Goal: Use online tool/utility: Utilize a website feature to perform a specific function

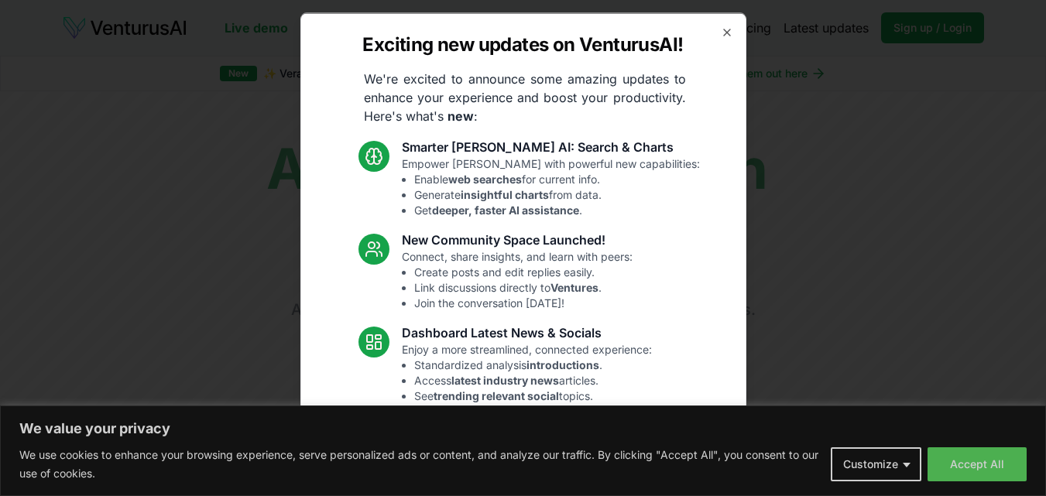
click at [723, 29] on div "Exciting new updates on VenturusAI! We're excited to announce some amazing upda…" at bounding box center [523, 247] width 446 height 471
click at [721, 37] on icon "button" at bounding box center [727, 32] width 12 height 12
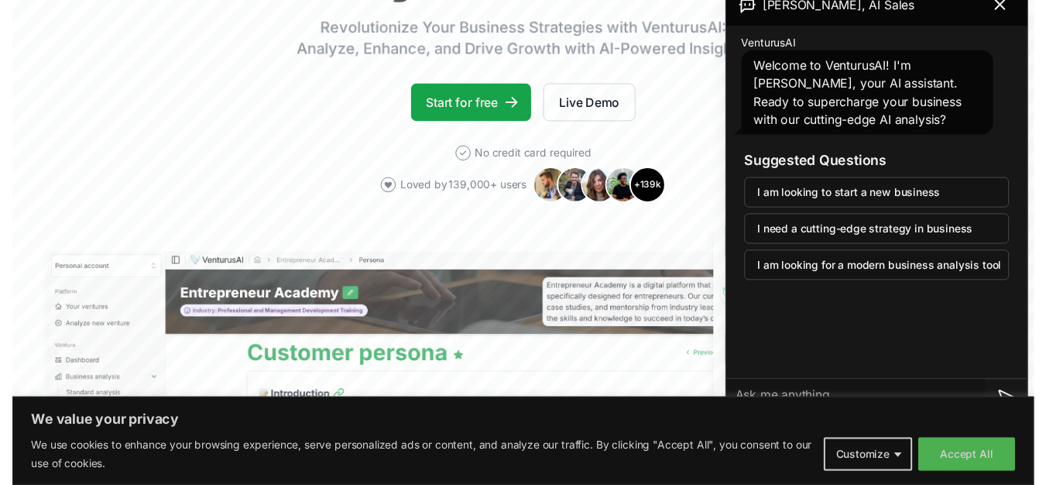
scroll to position [232, 0]
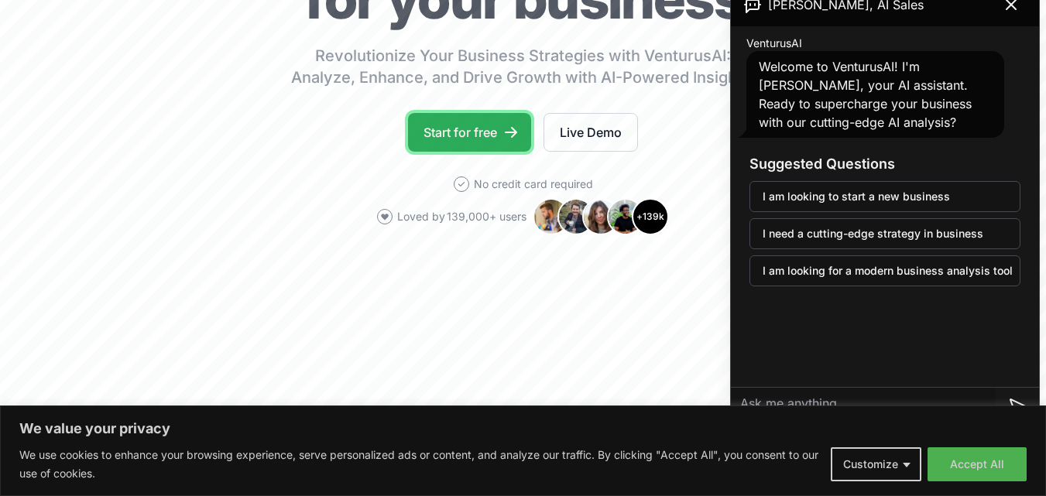
click at [497, 129] on link "Start for free" at bounding box center [469, 132] width 123 height 39
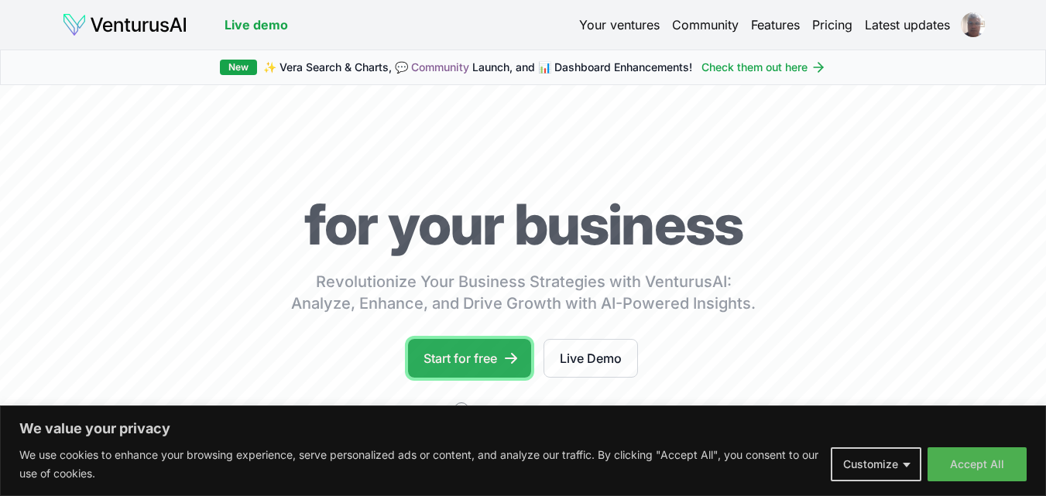
click at [486, 355] on link "Start for free" at bounding box center [469, 358] width 123 height 39
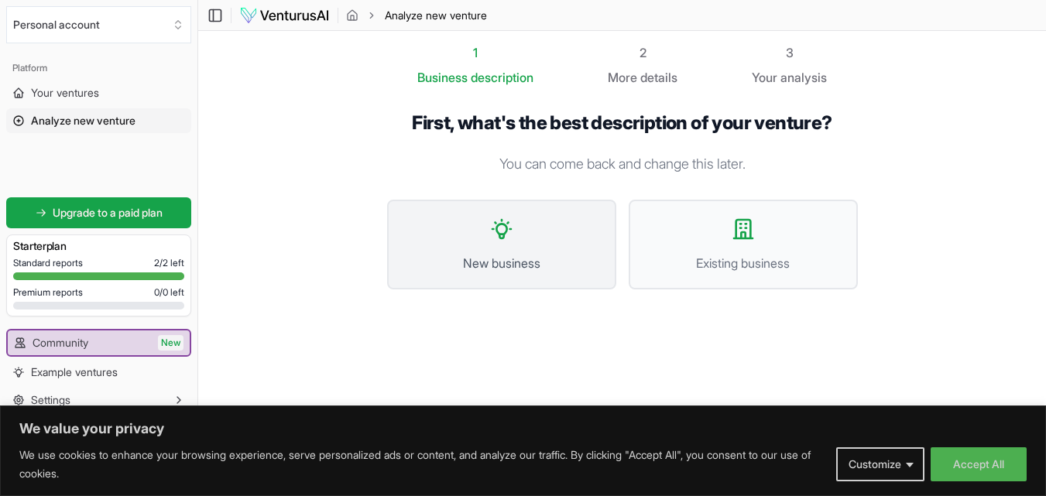
click at [543, 256] on span "New business" at bounding box center [501, 263] width 195 height 19
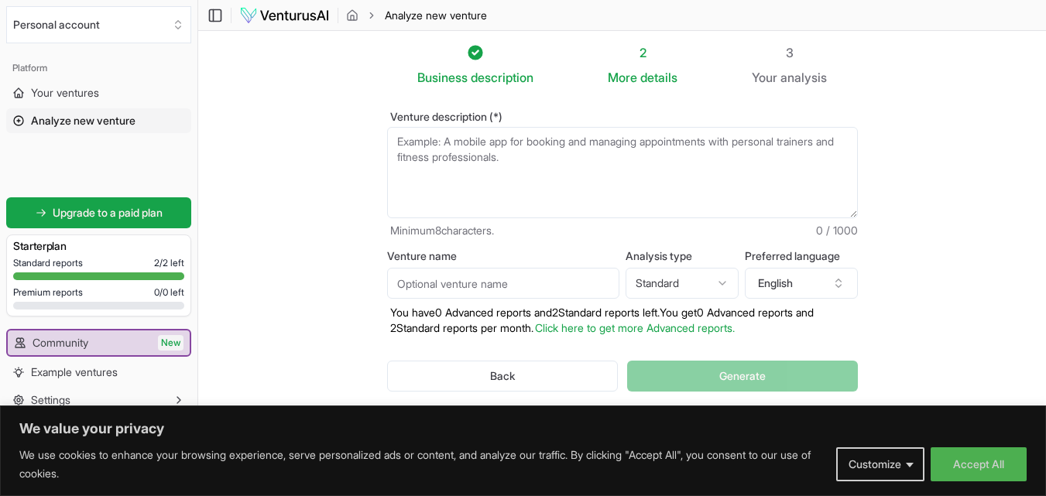
click at [504, 167] on textarea "Venture description (*)" at bounding box center [622, 172] width 471 height 91
type textarea "A"
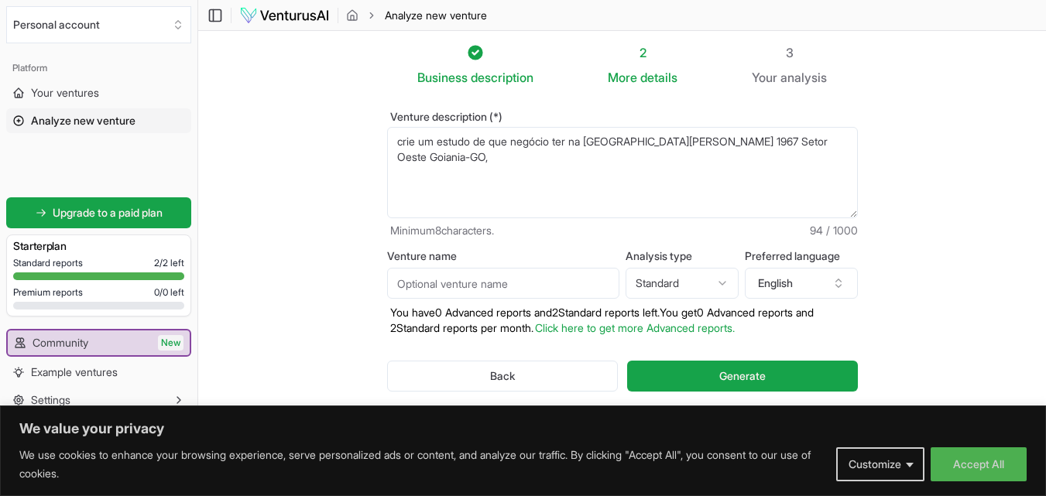
click at [405, 142] on textarea "crie um estudo de que negócio ter na [GEOGRAPHIC_DATA][PERSON_NAME] 1967 Setor …" at bounding box center [622, 172] width 471 height 91
click at [473, 161] on textarea "crie um estudo de que negócio ter na [GEOGRAPHIC_DATA][PERSON_NAME] 1967 Setor …" at bounding box center [622, 172] width 471 height 91
type textarea "crie um estudo de que negócio ter na [GEOGRAPHIC_DATA][PERSON_NAME] 1967 Setor …"
click at [701, 373] on button "Generate" at bounding box center [742, 376] width 230 height 31
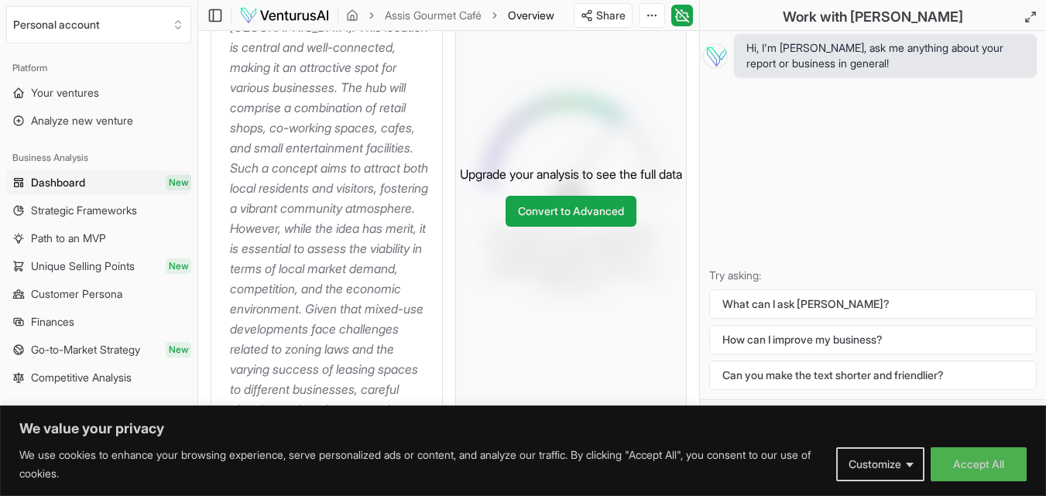
scroll to position [312, 0]
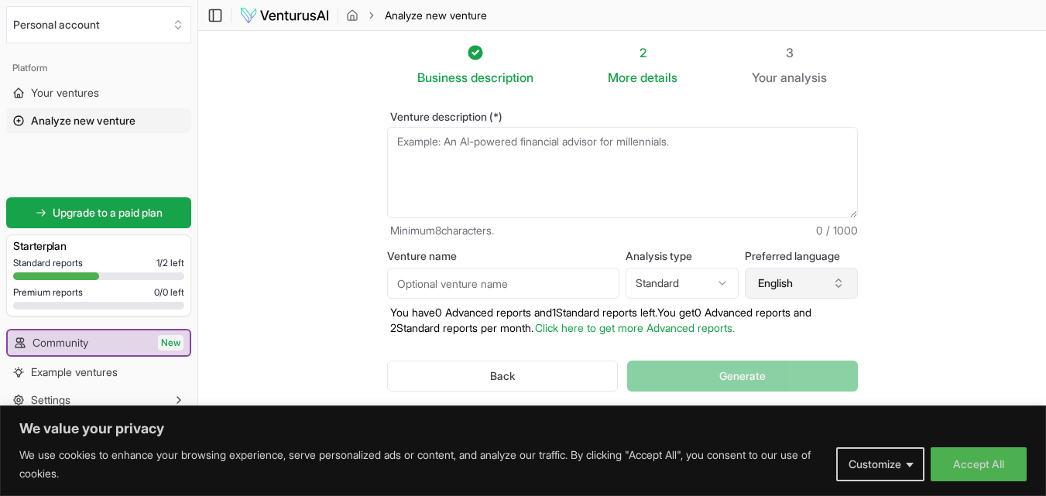
click at [837, 280] on icon "button" at bounding box center [837, 280] width 5 height 2
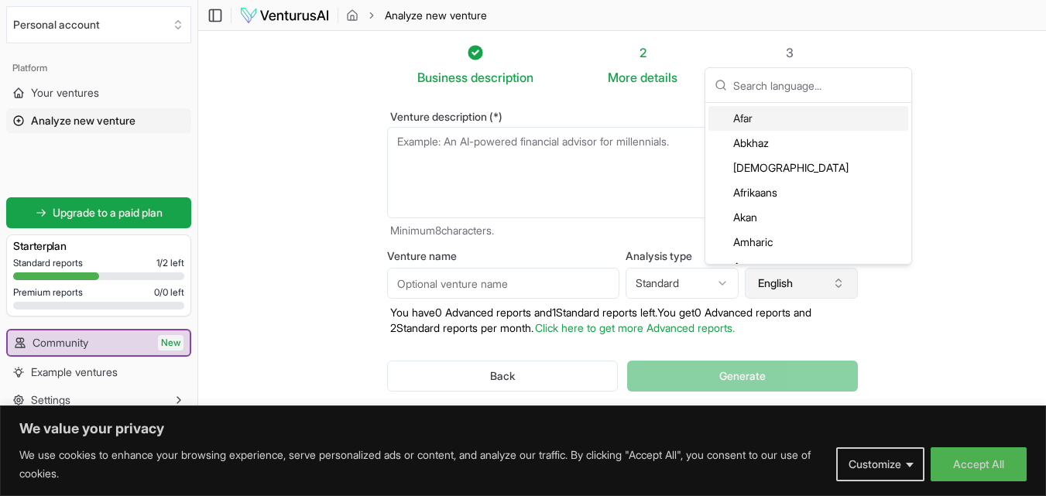
click at [841, 288] on icon "button" at bounding box center [838, 283] width 12 height 12
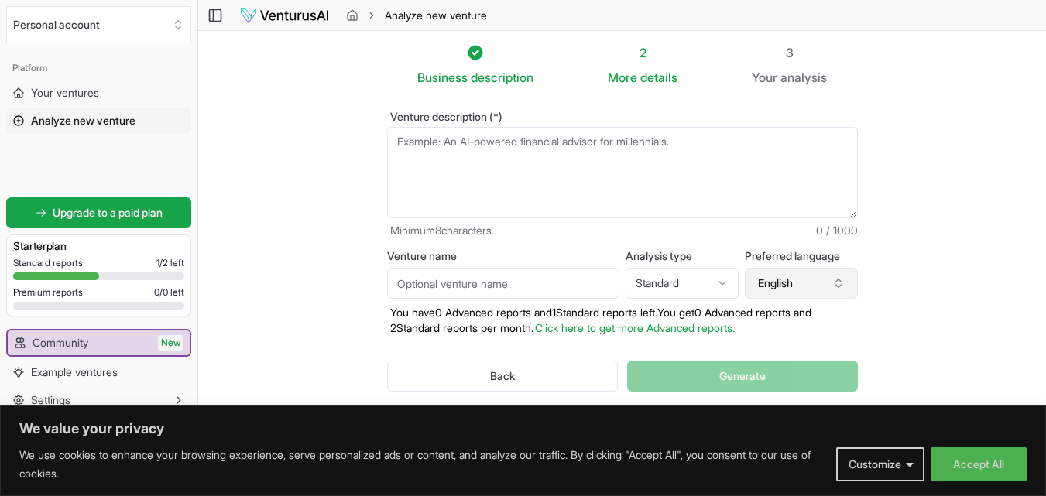
click at [841, 288] on icon "button" at bounding box center [838, 283] width 12 height 12
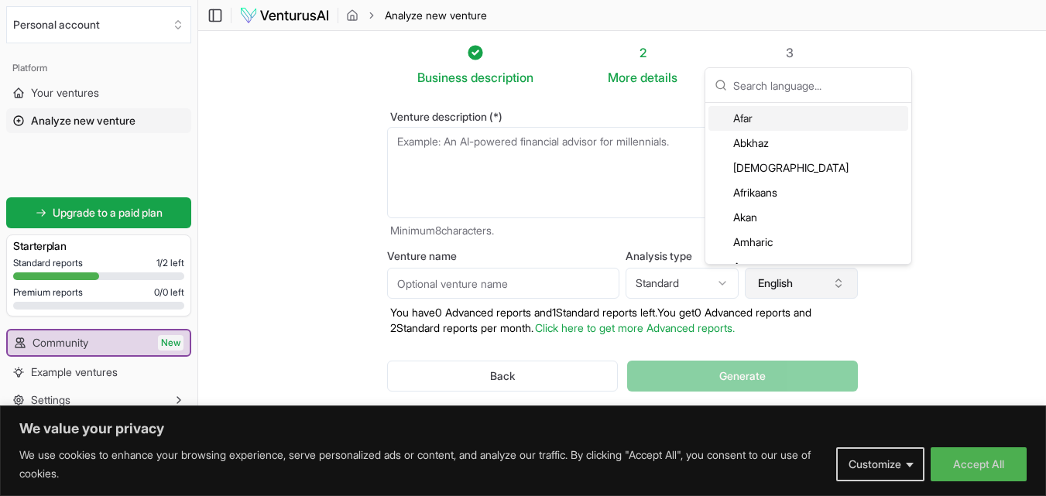
drag, startPoint x: 838, startPoint y: 276, endPoint x: 845, endPoint y: 282, distance: 8.8
click at [838, 276] on button "English" at bounding box center [801, 283] width 113 height 31
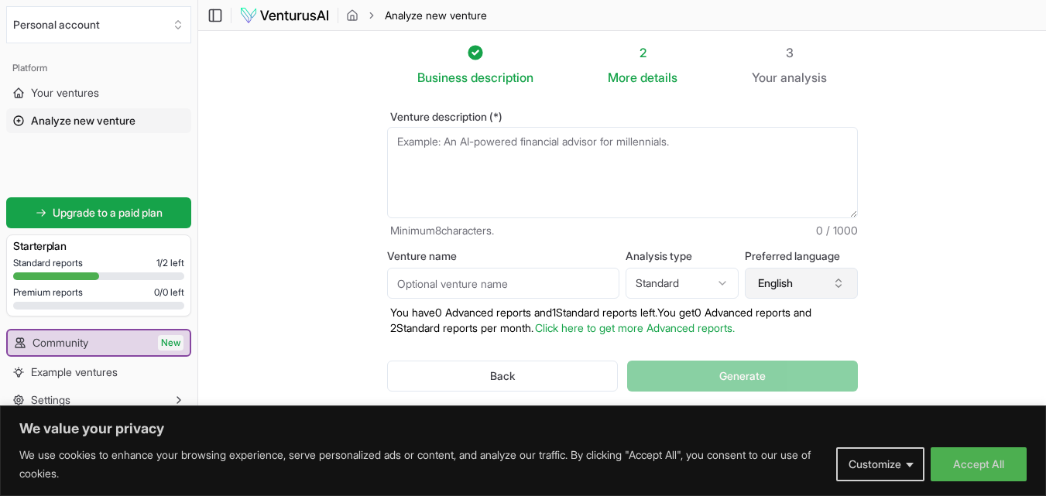
click at [840, 279] on icon "button" at bounding box center [838, 283] width 12 height 12
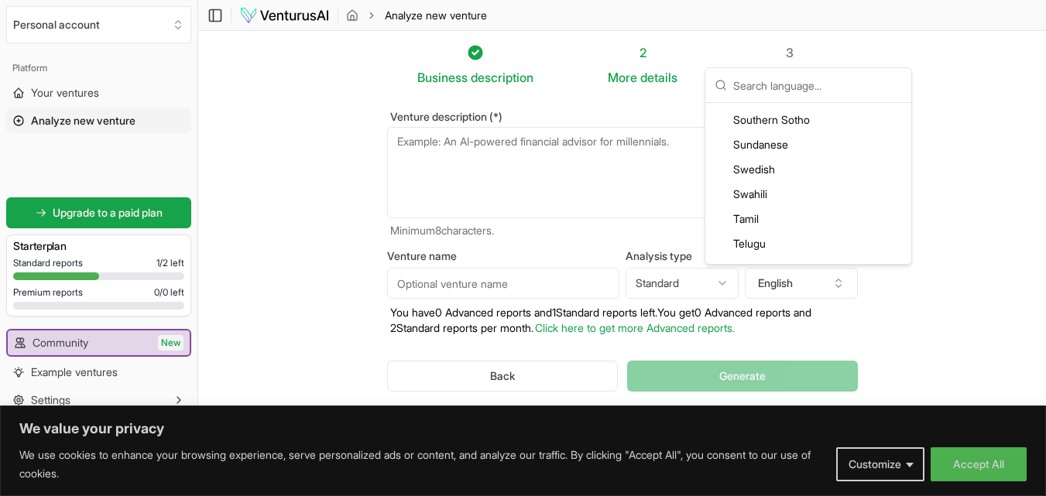
scroll to position [3716, 0]
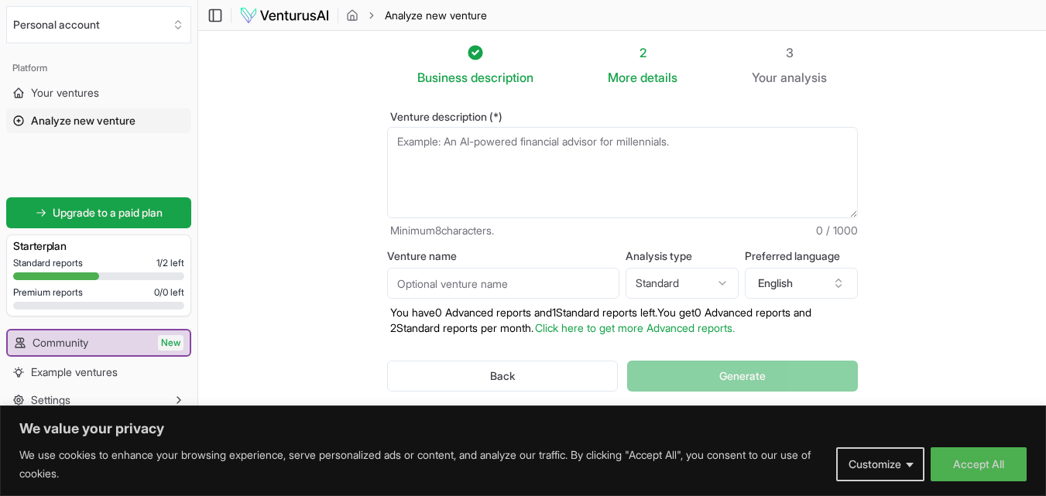
drag, startPoint x: 262, startPoint y: 18, endPoint x: 272, endPoint y: 70, distance: 52.8
click at [632, 12] on div "Toggle Sidebar Analyze new venture" at bounding box center [622, 15] width 848 height 19
drag, startPoint x: 260, startPoint y: 15, endPoint x: 258, endPoint y: 68, distance: 52.7
click at [258, 68] on section "Business description 2 More details 3 Your analysis Venture description (*) Min…" at bounding box center [622, 242] width 848 height 423
click at [279, 57] on section "Business description 2 More details 3 Your analysis Venture description (*) Min…" at bounding box center [622, 242] width 848 height 423
